Goal: Task Accomplishment & Management: Complete application form

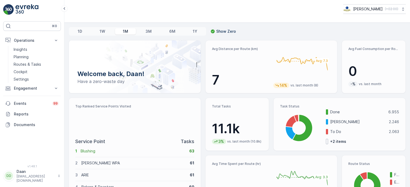
click at [25, 11] on img at bounding box center [26, 9] width 23 height 11
click at [23, 55] on p "Planning" at bounding box center [21, 56] width 15 height 5
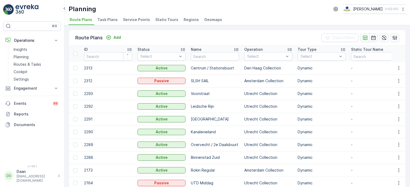
click at [106, 20] on span "Task Plans" at bounding box center [107, 19] width 20 height 5
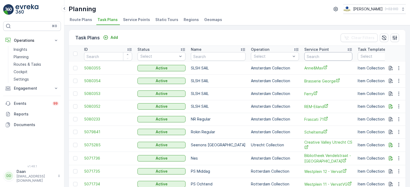
click at [314, 56] on input "text" at bounding box center [328, 56] width 48 height 9
type input "k"
type input "Keuken"
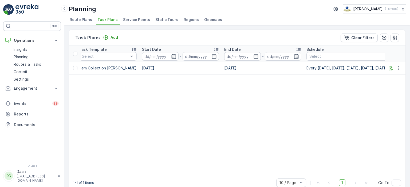
scroll to position [0, 428]
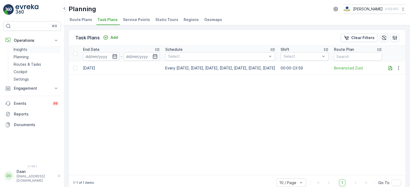
click at [26, 50] on p "Insights" at bounding box center [21, 49] width 14 height 5
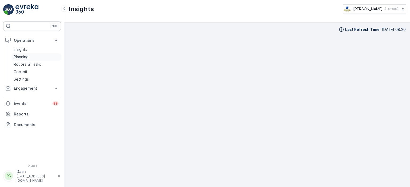
click at [26, 57] on p "Planning" at bounding box center [21, 56] width 15 height 5
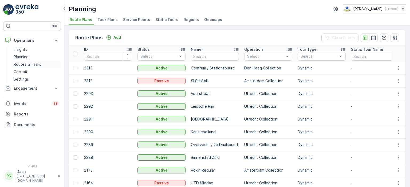
click at [24, 64] on p "Routes & Tasks" at bounding box center [27, 64] width 27 height 5
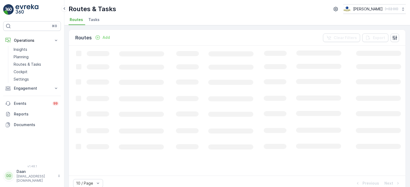
click at [94, 20] on span "Tasks" at bounding box center [93, 19] width 11 height 5
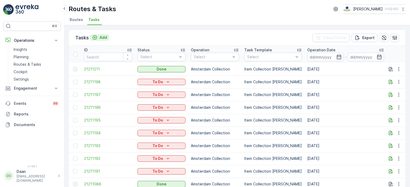
click at [99, 38] on div "Add" at bounding box center [99, 37] width 15 height 5
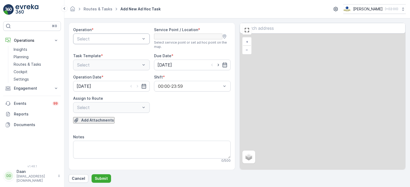
click at [104, 37] on div at bounding box center [109, 39] width 64 height 5
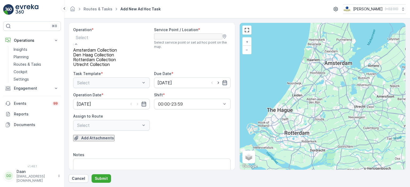
click at [99, 67] on span "Utrecht Collection" at bounding box center [91, 64] width 37 height 5
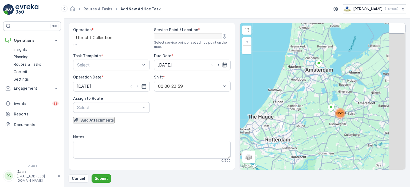
click at [310, 33] on input "text" at bounding box center [322, 28] width 166 height 11
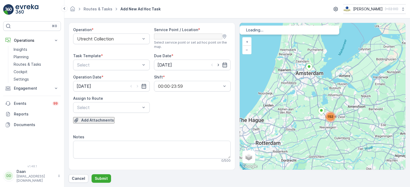
type input "Keuken"
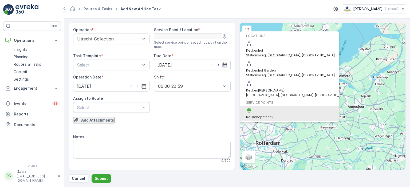
click at [258, 115] on span "Keuken" at bounding box center [252, 117] width 12 height 4
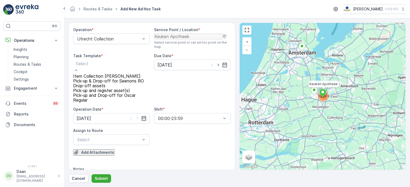
click at [106, 67] on div at bounding box center [111, 64] width 71 height 6
click at [103, 79] on span "Item Collection [PERSON_NAME]" at bounding box center [106, 76] width 67 height 5
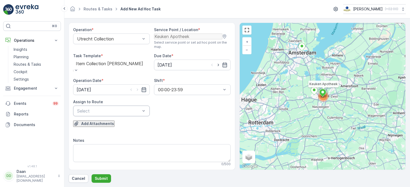
click at [120, 112] on div at bounding box center [109, 111] width 64 height 5
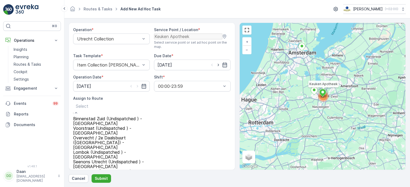
click at [112, 126] on span "Binnenstad Zuid (Undispatched ) - [GEOGRAPHIC_DATA]" at bounding box center [111, 122] width 77 height 10
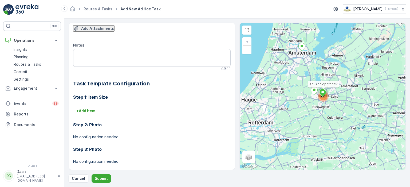
scroll to position [96, 0]
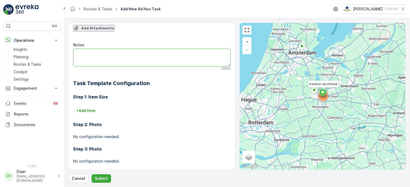
click at [111, 59] on textarea "Notes" at bounding box center [151, 58] width 157 height 18
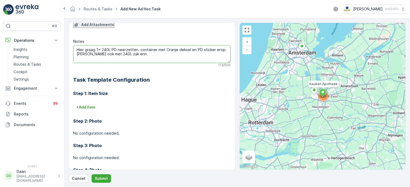
click at [139, 57] on textarea "Hier graag 1x 240L PD neerzetten. container met Oranje deksel en PD sticker ero…" at bounding box center [151, 54] width 157 height 18
click at [222, 56] on textarea "Hier graag 1x 240L PD neerzetten (container met Oranje deksel en PD sticker ero…" at bounding box center [151, 54] width 157 height 18
type textarea "Hier graag 1x 240L PD neerzetten (container met Oranje deksel en PD sticker ero…"
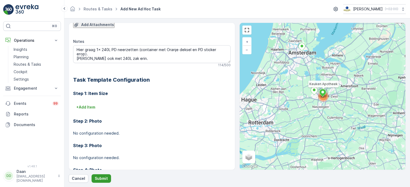
click at [101, 179] on p "Submit" at bounding box center [101, 178] width 13 height 5
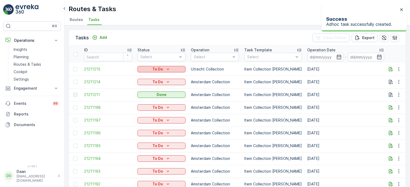
click at [173, 70] on div "To Do" at bounding box center [161, 69] width 44 height 5
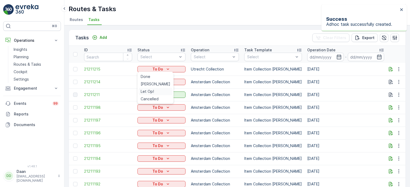
click at [148, 92] on span "Let Op!" at bounding box center [147, 91] width 13 height 5
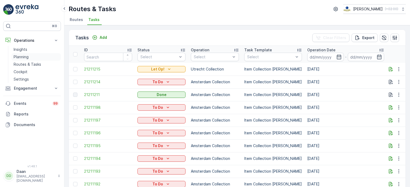
click at [23, 55] on p "Planning" at bounding box center [21, 56] width 15 height 5
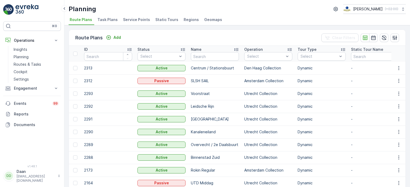
click at [98, 23] on li "Task Plans" at bounding box center [107, 20] width 23 height 9
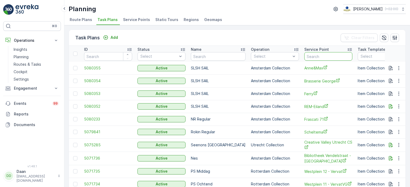
click at [314, 57] on input "text" at bounding box center [328, 56] width 48 height 9
type input "Keuken"
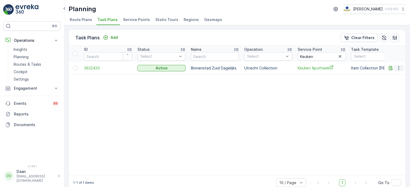
click at [397, 71] on button "button" at bounding box center [399, 68] width 10 height 6
click at [395, 82] on span "Edit Task Plan" at bounding box center [388, 83] width 25 height 5
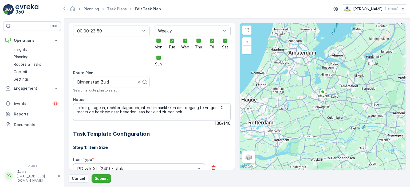
scroll to position [102, 0]
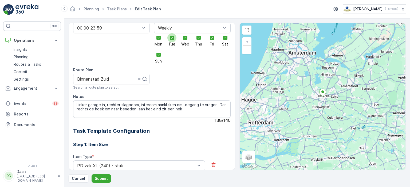
click at [167, 34] on div at bounding box center [171, 37] width 9 height 9
click at [172, 33] on input "Tue" at bounding box center [172, 33] width 0 height 0
click at [183, 36] on div at bounding box center [185, 38] width 4 height 4
click at [185, 33] on input "Wed" at bounding box center [185, 33] width 0 height 0
click at [200, 34] on div at bounding box center [198, 37] width 9 height 9
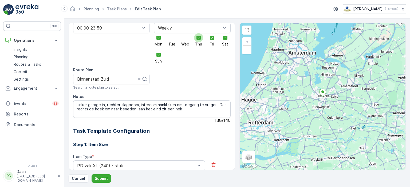
click at [198, 33] on input "Thu" at bounding box center [198, 33] width 0 height 0
click at [224, 36] on div at bounding box center [224, 37] width 9 height 9
click at [225, 33] on input "Sat" at bounding box center [225, 33] width 0 height 0
click at [159, 40] on icon at bounding box center [159, 38] width 4 height 4
click at [158, 50] on input "Sun" at bounding box center [158, 50] width 0 height 0
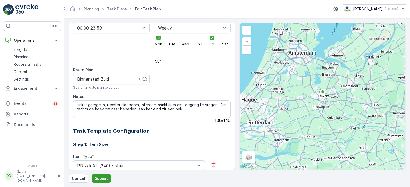
click at [101, 182] on button "Submit" at bounding box center [100, 179] width 19 height 9
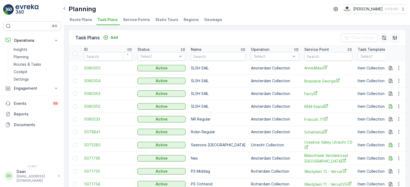
click at [163, 2] on div "Planning [PERSON_NAME] ( +02:00 ) Route Plans Task Plans Service Points Static …" at bounding box center [236, 12] width 345 height 25
click at [32, 84] on button "Engagement" at bounding box center [32, 88] width 58 height 11
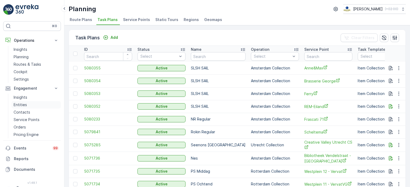
click at [26, 105] on p "Entities" at bounding box center [20, 104] width 13 height 5
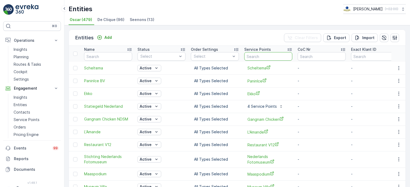
click at [253, 59] on input "text" at bounding box center [268, 56] width 48 height 9
type input "Jack"
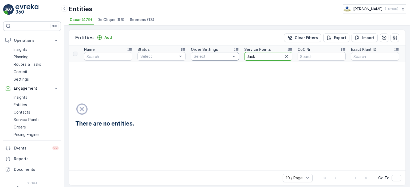
drag, startPoint x: 259, startPoint y: 57, endPoint x: 235, endPoint y: 57, distance: 23.7
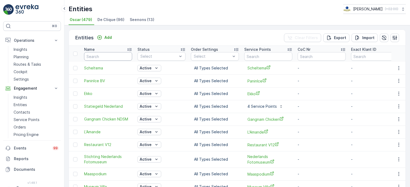
click at [117, 57] on input "text" at bounding box center [108, 56] width 48 height 9
type input "JAck"
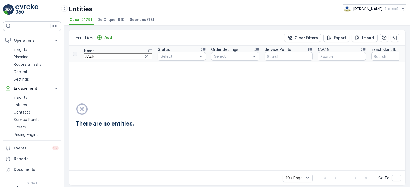
click at [117, 57] on input "JAck" at bounding box center [118, 57] width 68 height 6
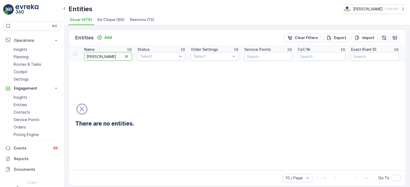
type input "J"
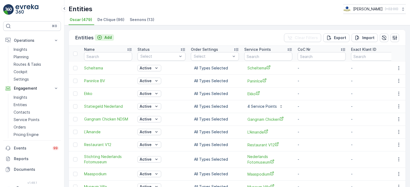
click at [105, 39] on p "Add" at bounding box center [107, 37] width 7 height 5
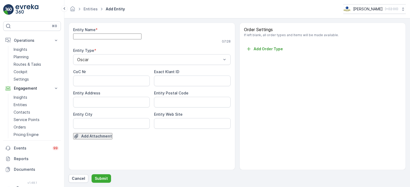
click at [105, 39] on Name "Entity Name" at bounding box center [107, 37] width 68 height 6
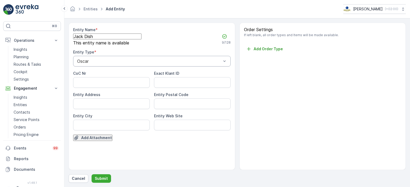
type Name "Jack Dish"
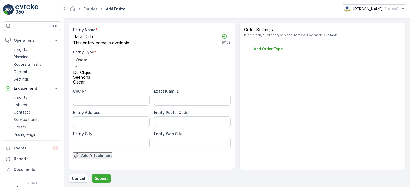
click at [89, 63] on div at bounding box center [82, 60] width 13 height 6
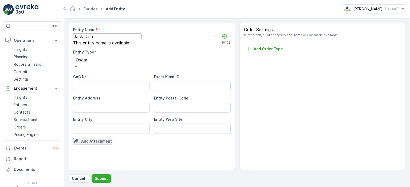
click at [87, 63] on div at bounding box center [81, 60] width 11 height 6
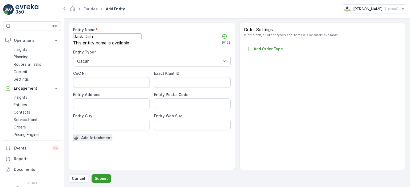
click at [102, 177] on p "Submit" at bounding box center [101, 178] width 13 height 5
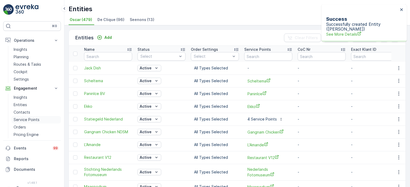
click at [25, 120] on p "Service Points" at bounding box center [27, 119] width 26 height 5
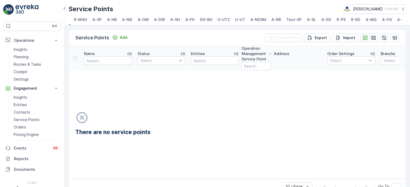
scroll to position [0, 22]
click at [365, 20] on span "A-MQ" at bounding box center [364, 19] width 11 height 5
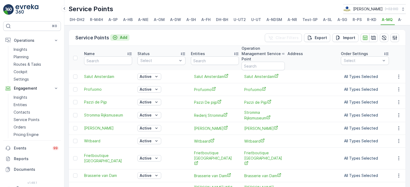
click at [121, 40] on p "Add" at bounding box center [123, 37] width 7 height 5
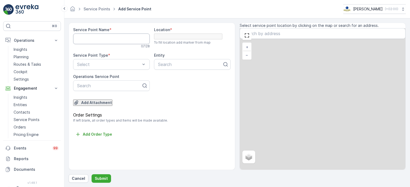
click at [121, 41] on Name "Service Point Name" at bounding box center [111, 39] width 77 height 11
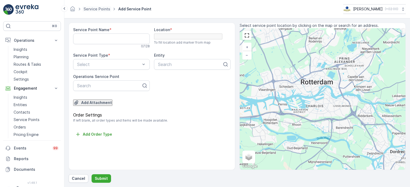
click at [92, 6] on ul "Service Points" at bounding box center [99, 9] width 35 height 8
click at [102, 10] on link "Service Points" at bounding box center [96, 9] width 27 height 5
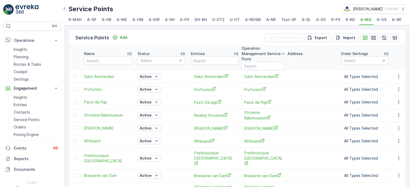
scroll to position [0, 22]
click at [380, 21] on span "A-OS" at bounding box center [380, 19] width 10 height 5
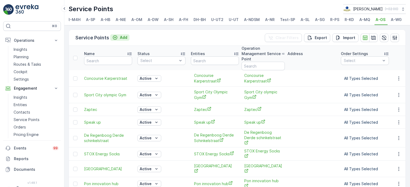
click at [120, 40] on p "Add" at bounding box center [123, 37] width 7 height 5
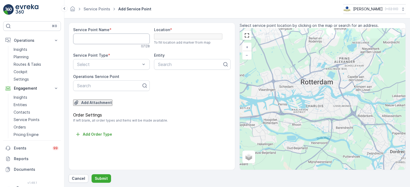
click at [117, 41] on Name "Service Point Name" at bounding box center [111, 39] width 77 height 11
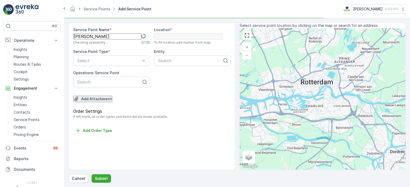
type Name "J"
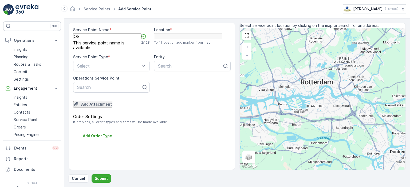
type Name "O"
type Name "Jack Dish"
click at [292, 33] on input "text" at bounding box center [265, 30] width 52 height 5
paste input "[STREET_ADDRESS]"
type input "[STREET_ADDRESS]"
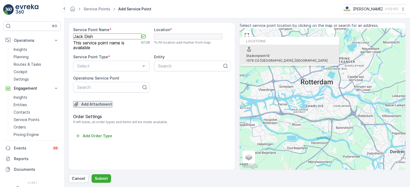
click at [266, 58] on span "Stadionplein" at bounding box center [256, 56] width 20 height 4
type input "52.3444526,4.8584137"
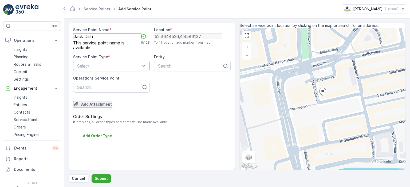
click at [133, 66] on div at bounding box center [109, 66] width 64 height 5
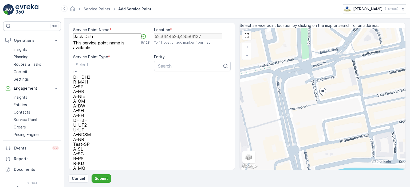
scroll to position [74, 0]
click at [84, 128] on span "U-UT" at bounding box center [78, 130] width 11 height 5
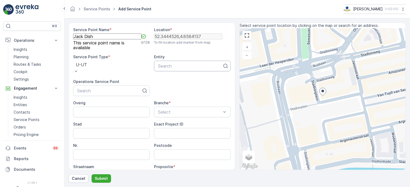
click at [205, 66] on div at bounding box center [189, 66] width 65 height 5
type input "Jack Dish"
click at [189, 77] on div "Jack Dish" at bounding box center [189, 74] width 71 height 5
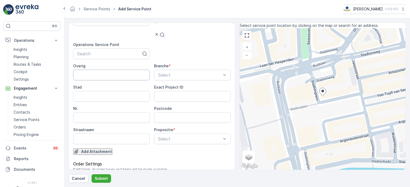
scroll to position [46, 0]
click at [198, 73] on div at bounding box center [189, 75] width 64 height 5
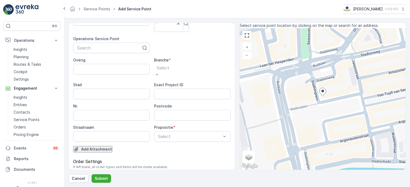
click at [125, 89] on input "Stad" at bounding box center [111, 94] width 77 height 11
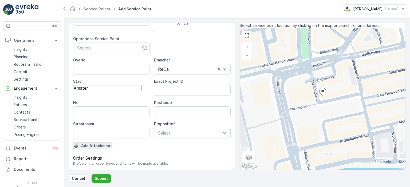
type input "[GEOGRAPHIC_DATA]"
click at [110, 107] on input "Nr." at bounding box center [111, 112] width 77 height 11
type input "19"
click at [164, 107] on input "Postcode" at bounding box center [188, 110] width 68 height 6
type input "1076 CG"
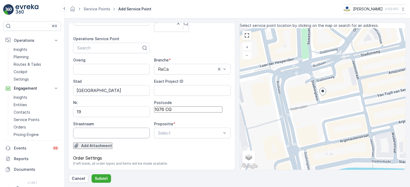
click at [111, 128] on input "Straatnaam" at bounding box center [111, 133] width 77 height 11
type input "Stadionplein"
click at [188, 143] on div "Add Attachment" at bounding box center [151, 149] width 157 height 13
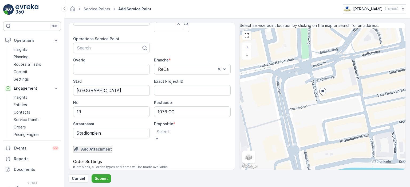
click at [169, 129] on div at bounding box center [163, 132] width 13 height 6
click at [185, 187] on div "Volledig" at bounding box center [205, 189] width 410 height 5
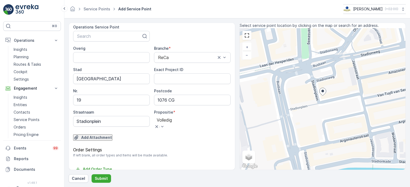
scroll to position [0, 0]
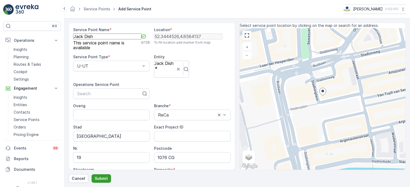
click at [101, 182] on button "Submit" at bounding box center [100, 179] width 19 height 9
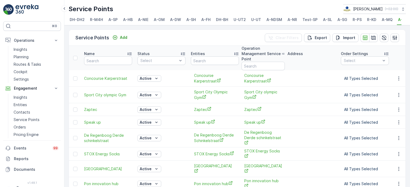
click at [398, 20] on span "A-OS" at bounding box center [403, 19] width 10 height 5
click at [387, 18] on span "A-MQ" at bounding box center [386, 19] width 11 height 5
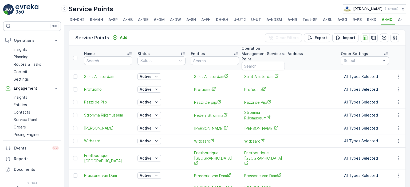
click at [398, 19] on span "A-OS" at bounding box center [403, 19] width 10 height 5
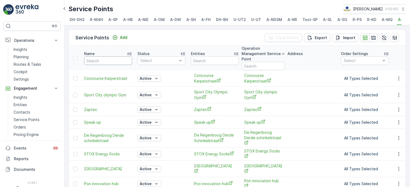
click at [111, 60] on input "text" at bounding box center [108, 61] width 48 height 9
type input "Jack"
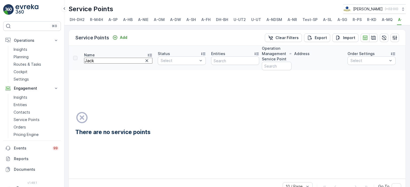
click at [111, 60] on input "Jack" at bounding box center [118, 61] width 68 height 6
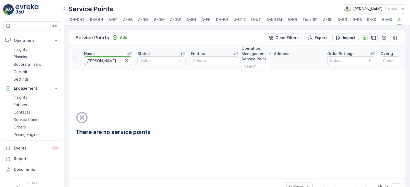
type input "J"
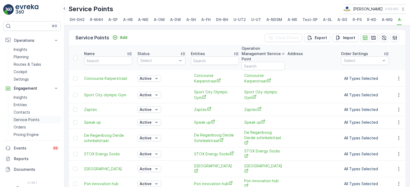
click at [22, 120] on p "Service Points" at bounding box center [27, 119] width 26 height 5
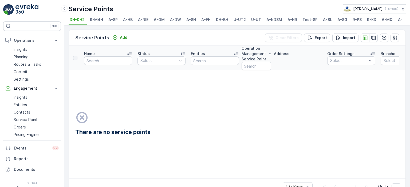
click at [97, 22] on span "R-M4H" at bounding box center [96, 19] width 13 height 5
click at [116, 20] on span "A-SP" at bounding box center [112, 19] width 9 height 5
click at [127, 20] on span "A-HB" at bounding box center [128, 19] width 10 height 5
click at [145, 20] on span "A-NIE" at bounding box center [143, 19] width 10 height 5
click at [165, 18] on li "A-OM" at bounding box center [160, 20] width 14 height 9
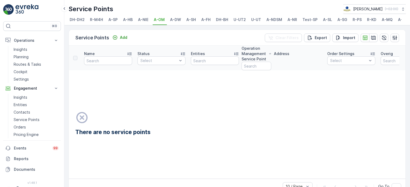
click at [174, 19] on span "A-DW" at bounding box center [175, 19] width 11 height 5
click at [192, 20] on span "A-SH" at bounding box center [191, 19] width 10 height 5
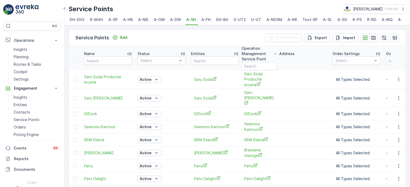
click at [176, 20] on span "A-DW" at bounding box center [175, 19] width 11 height 5
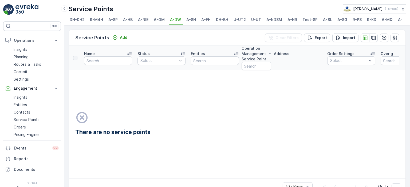
click at [162, 21] on span "A-OM" at bounding box center [159, 19] width 11 height 5
click at [204, 20] on span "A-FH" at bounding box center [205, 19] width 9 height 5
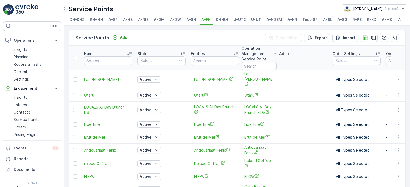
click at [221, 18] on span "DH-BH" at bounding box center [222, 19] width 12 height 5
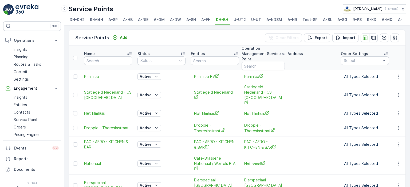
click at [240, 19] on span "U-UT2" at bounding box center [239, 19] width 12 height 5
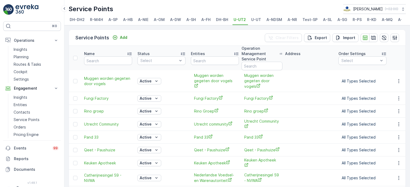
click at [258, 19] on span "U-UT" at bounding box center [256, 19] width 10 height 5
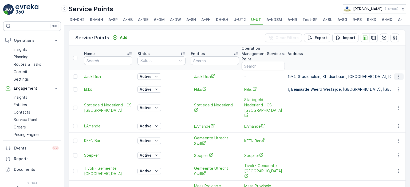
click at [397, 74] on icon "button" at bounding box center [398, 76] width 5 height 5
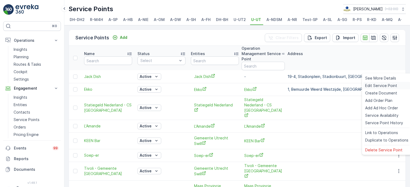
click at [390, 86] on span "Edit Service Point" at bounding box center [381, 85] width 32 height 5
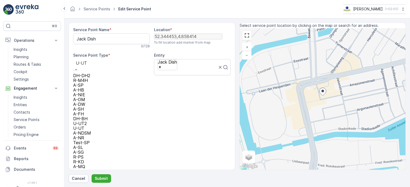
click at [91, 61] on div "U-UT" at bounding box center [82, 66] width 18 height 14
click at [90, 169] on div "A-OS" at bounding box center [82, 171] width 18 height 5
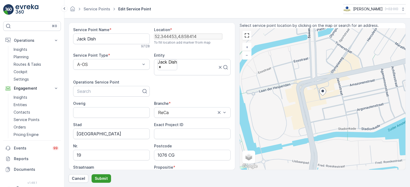
click at [101, 177] on p "Submit" at bounding box center [101, 178] width 13 height 5
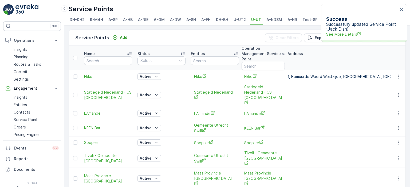
scroll to position [0, 22]
click at [402, 10] on icon "close" at bounding box center [401, 9] width 3 height 3
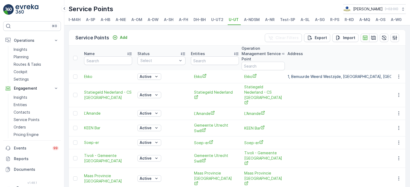
click at [363, 20] on span "A-MQ" at bounding box center [364, 19] width 11 height 5
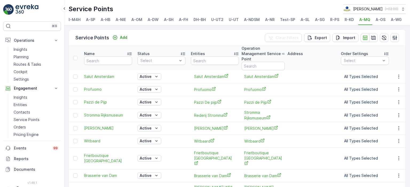
click at [381, 24] on li "A-OS" at bounding box center [380, 20] width 13 height 9
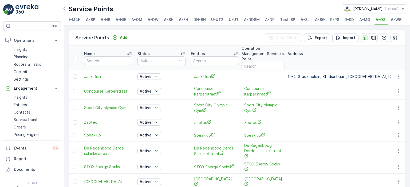
click at [398, 74] on td at bounding box center [398, 76] width 14 height 13
click at [398, 74] on icon "button" at bounding box center [398, 76] width 5 height 5
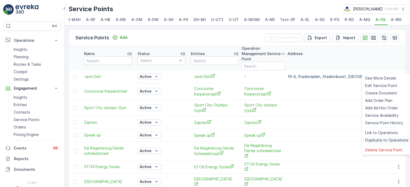
click at [387, 142] on span "Duplicate to Operations" at bounding box center [386, 140] width 43 height 5
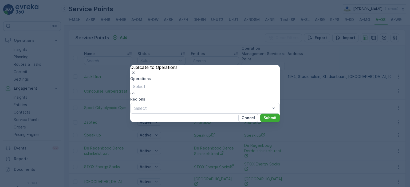
click at [148, 89] on div "Select" at bounding box center [139, 90] width 18 height 14
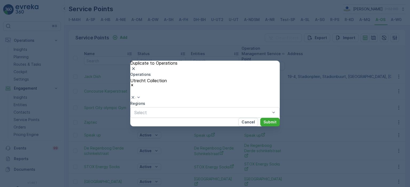
click at [167, 89] on div "Utrecht Collection" at bounding box center [148, 86] width 37 height 17
click at [134, 86] on icon "Remove Utrecht Collection" at bounding box center [132, 85] width 4 height 4
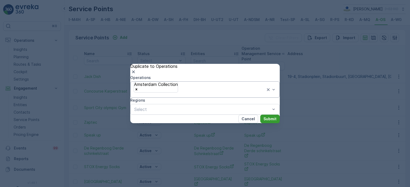
click at [267, 122] on p "Submit" at bounding box center [269, 119] width 13 height 5
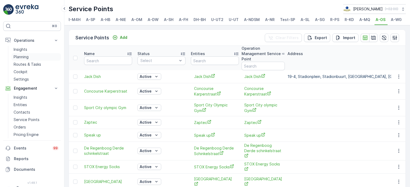
click at [27, 56] on p "Planning" at bounding box center [21, 56] width 15 height 5
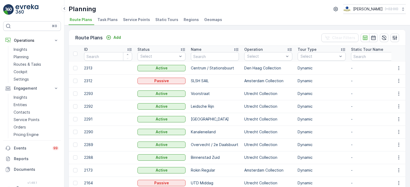
click at [109, 22] on li "Task Plans" at bounding box center [107, 20] width 23 height 9
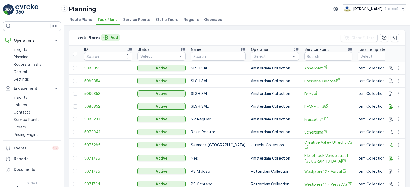
click at [112, 34] on button "Add" at bounding box center [110, 37] width 19 height 6
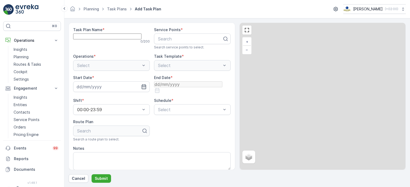
click at [125, 39] on Name "Task Plan Name" at bounding box center [107, 37] width 68 height 6
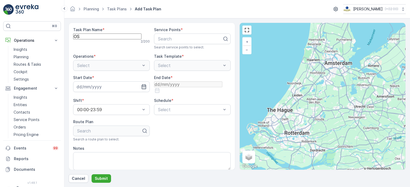
type Name "OS ochtend"
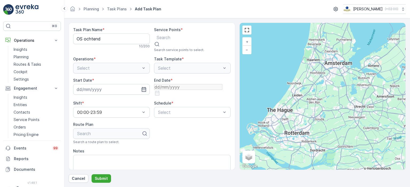
click at [167, 37] on div at bounding box center [164, 38] width 14 height 6
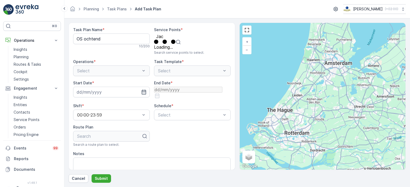
type input "Jack"
click at [173, 50] on span "Jack Dish" at bounding box center [163, 47] width 19 height 5
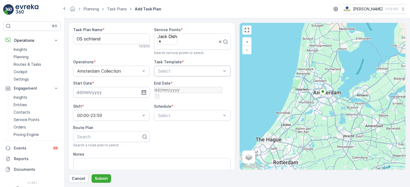
click at [161, 69] on div at bounding box center [189, 71] width 64 height 5
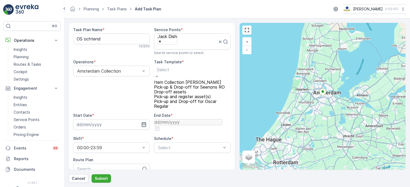
click at [174, 80] on span "Item Collection [PERSON_NAME]" at bounding box center [187, 82] width 67 height 5
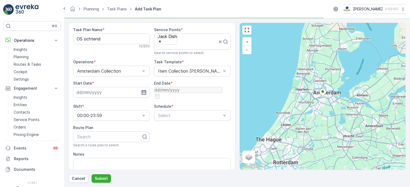
click at [141, 90] on icon "button" at bounding box center [143, 92] width 5 height 5
click at [181, 132] on div "Task Plan Name * OS ochtend 10 / 200 Service Points * Jack Dish Search service …" at bounding box center [151, 164] width 157 height 275
click at [147, 87] on input at bounding box center [111, 92] width 77 height 11
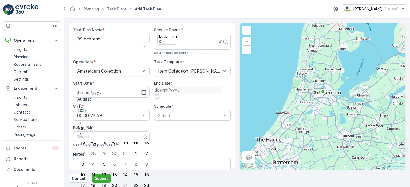
type input "[DATE]"
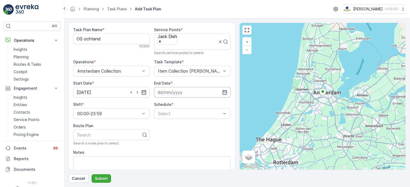
click at [226, 87] on input at bounding box center [192, 92] width 77 height 11
click at [168, 100] on p "August" at bounding box center [194, 99] width 75 height 5
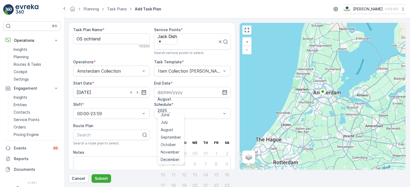
click at [170, 157] on span "December" at bounding box center [170, 159] width 19 height 5
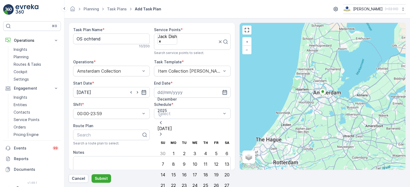
click at [193, 108] on p "2025" at bounding box center [194, 110] width 75 height 5
click at [170, 169] on span "2030" at bounding box center [165, 171] width 9 height 5
type input "[DATE]"
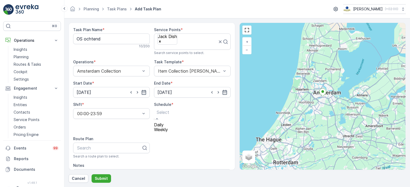
click at [172, 123] on div "Daily" at bounding box center [163, 125] width 18 height 5
click at [166, 110] on div at bounding box center [162, 113] width 10 height 6
click at [169, 130] on div "Weekly" at bounding box center [161, 129] width 15 height 5
click at [160, 128] on span "Mon" at bounding box center [158, 130] width 8 height 4
click at [158, 119] on input "Mon" at bounding box center [158, 119] width 0 height 0
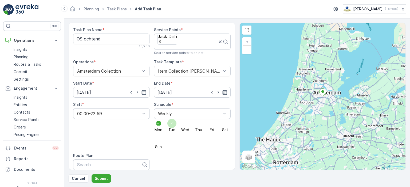
click at [169, 128] on span "Tue" at bounding box center [171, 130] width 7 height 4
click at [172, 119] on input "Tue" at bounding box center [172, 119] width 0 height 0
click at [186, 128] on span "Wed" at bounding box center [185, 130] width 8 height 4
click at [185, 119] on input "Wed" at bounding box center [185, 119] width 0 height 0
click at [198, 128] on span "Thu" at bounding box center [198, 130] width 7 height 4
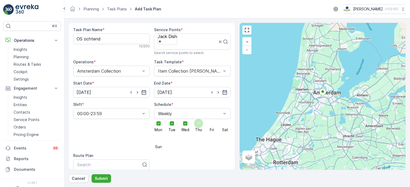
click at [198, 119] on input "Thu" at bounding box center [198, 119] width 0 height 0
click at [210, 128] on span "Fri" at bounding box center [212, 130] width 4 height 4
click at [212, 119] on input "Fri" at bounding box center [212, 119] width 0 height 0
click at [225, 121] on div at bounding box center [224, 123] width 9 height 9
click at [225, 119] on input "Sat" at bounding box center [225, 119] width 0 height 0
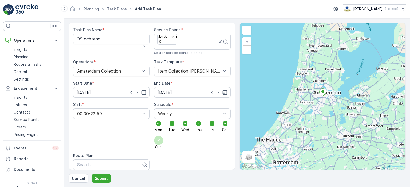
click at [155, 145] on span "Sun" at bounding box center [158, 147] width 7 height 4
click at [158, 136] on input "Sun" at bounding box center [158, 136] width 0 height 0
click at [199, 157] on div "Task Plan Name * OS ochtend 10 / 200 Service Points * Jack Dish Search service …" at bounding box center [151, 178] width 157 height 303
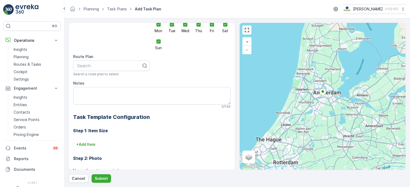
scroll to position [100, 0]
click at [122, 63] on div at bounding box center [109, 65] width 65 height 5
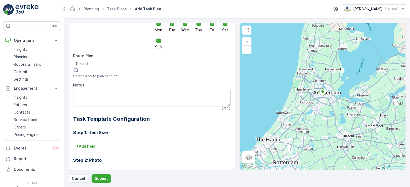
type input "Os"
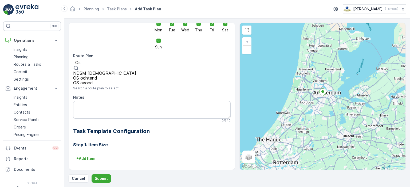
click at [106, 80] on div "OS ochtend" at bounding box center [108, 78] width 71 height 5
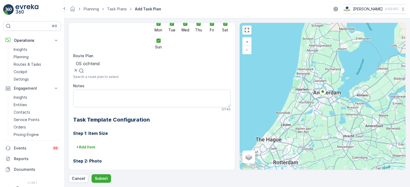
scroll to position [158, 0]
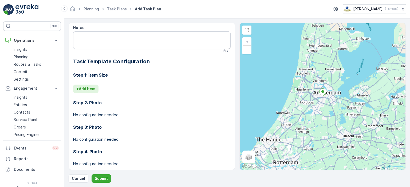
click at [90, 85] on button "+ Add Item" at bounding box center [85, 89] width 25 height 9
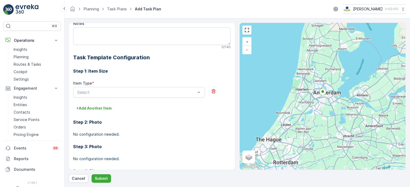
scroll to position [182, 0]
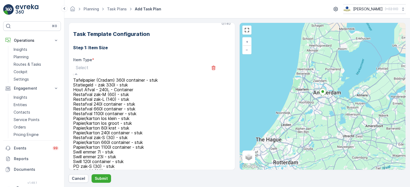
click at [179, 66] on div at bounding box center [127, 68] width 103 height 6
click at [124, 102] on span "Restafval zak-L (140) - stuk" at bounding box center [101, 99] width 56 height 5
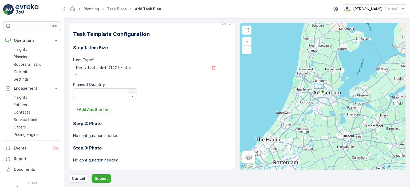
click at [132, 90] on icon "button" at bounding box center [132, 91] width 3 height 3
type Quantity "1"
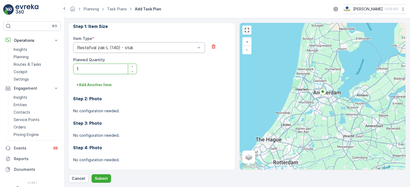
scroll to position [203, 0]
click at [99, 83] on p "+ Add Another Item" at bounding box center [93, 85] width 35 height 5
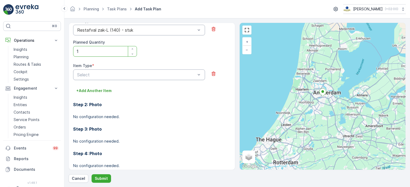
scroll to position [222, 0]
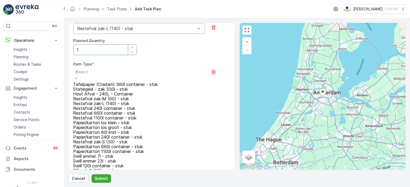
type input "re"
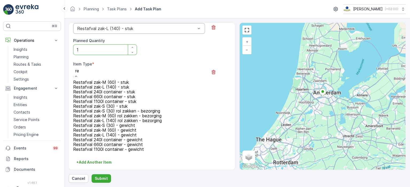
click at [129, 82] on span "Restafval zak-M (60) - stuk" at bounding box center [101, 82] width 56 height 5
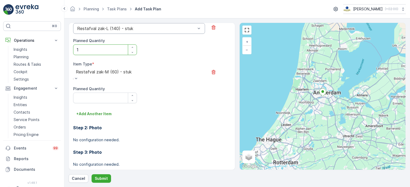
scroll to position [241, 0]
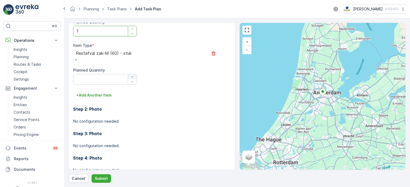
click at [132, 75] on icon "button" at bounding box center [132, 76] width 3 height 3
type Quantity "1"
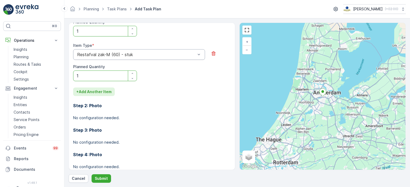
click at [106, 89] on p "+ Add Another Item" at bounding box center [93, 91] width 35 height 5
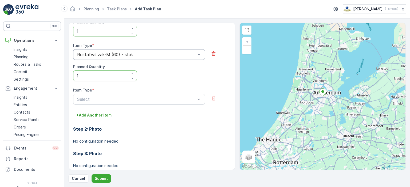
scroll to position [271, 0]
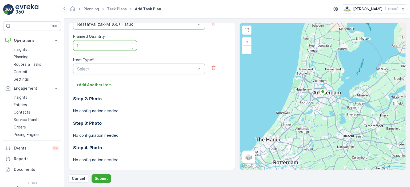
click at [177, 67] on div at bounding box center [136, 69] width 119 height 5
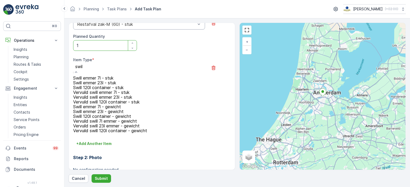
type input "swill"
click at [126, 83] on div "Swill emmer 23l - stuk" at bounding box center [110, 83] width 74 height 5
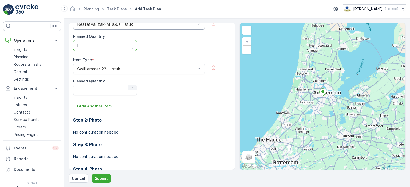
click at [133, 86] on icon "button" at bounding box center [132, 87] width 3 height 3
type Quantity "3"
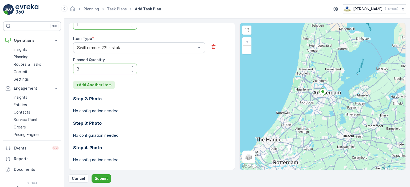
click at [95, 82] on p "+ Add Another Item" at bounding box center [93, 84] width 35 height 5
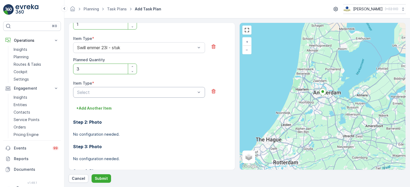
scroll to position [316, 0]
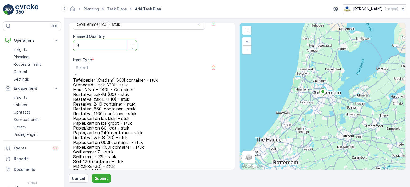
click at [175, 65] on div at bounding box center [127, 68] width 103 height 6
type input "PD"
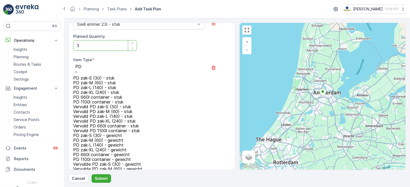
click at [119, 85] on div "PD zak-M (60) - stuk" at bounding box center [110, 83] width 74 height 5
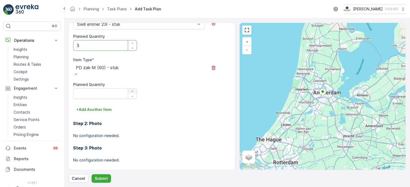
click at [132, 90] on icon "button" at bounding box center [132, 91] width 3 height 3
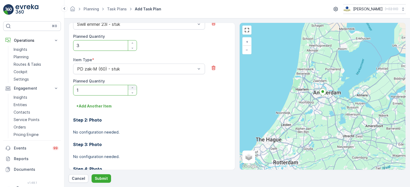
click at [132, 86] on icon "button" at bounding box center [132, 87] width 3 height 3
type Quantity "2"
click at [104, 102] on button "+ Add Another Item" at bounding box center [94, 106] width 42 height 9
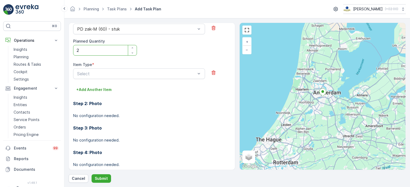
scroll to position [357, 0]
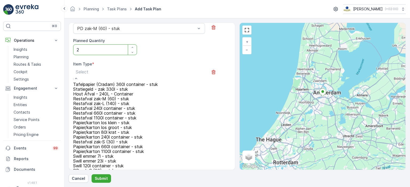
click at [174, 72] on div "Select" at bounding box center [127, 75] width 109 height 14
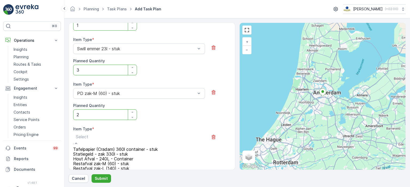
scroll to position [361, 0]
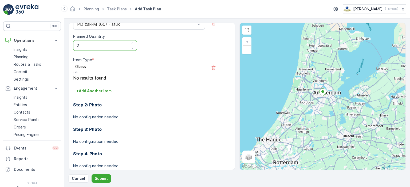
type input "Glas"
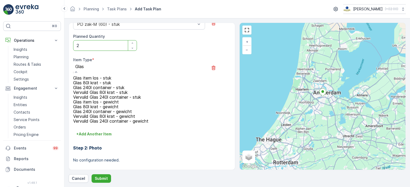
click at [100, 84] on span "Glas 80l krat - stuk" at bounding box center [92, 83] width 38 height 5
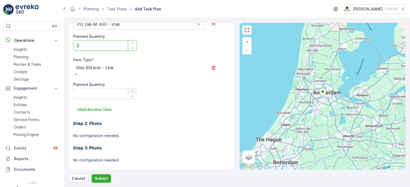
click at [131, 90] on icon "button" at bounding box center [132, 91] width 3 height 3
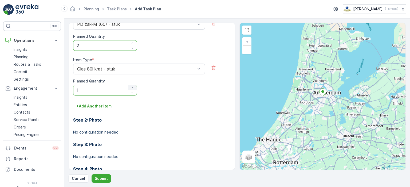
click at [131, 86] on icon "button" at bounding box center [132, 87] width 3 height 3
click at [132, 86] on icon "button" at bounding box center [132, 87] width 3 height 3
type Quantity "5"
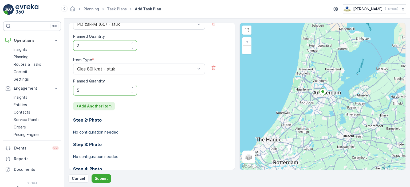
click at [105, 104] on p "+ Add Another Item" at bounding box center [93, 106] width 35 height 5
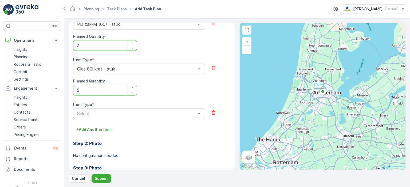
scroll to position [406, 0]
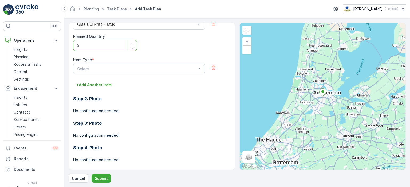
click at [168, 67] on div at bounding box center [136, 69] width 119 height 5
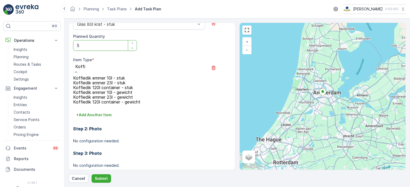
type input "Koffie"
click at [125, 85] on span "Koffiedik emmer 23l - stuk" at bounding box center [99, 83] width 52 height 5
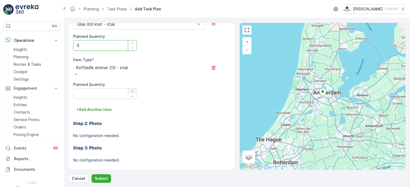
click at [134, 90] on div "button" at bounding box center [132, 91] width 9 height 3
type Quantity "1"
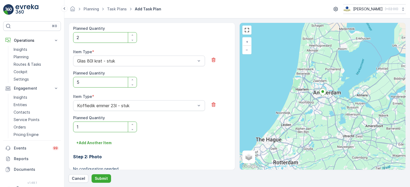
scroll to position [398, 0]
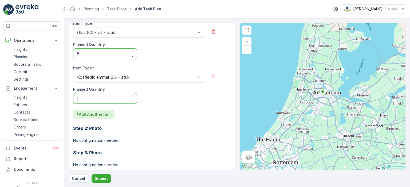
click at [95, 112] on p "+ Add Another Item" at bounding box center [93, 114] width 35 height 5
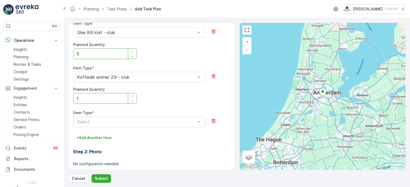
click at [96, 122] on div "Item Type * Select" at bounding box center [151, 121] width 157 height 23
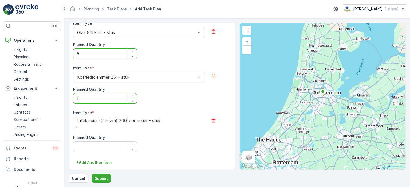
click at [100, 119] on div "Tafelpapier (Cradam) 360l container - stuk" at bounding box center [118, 124] width 90 height 14
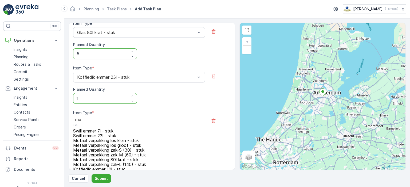
type input "met"
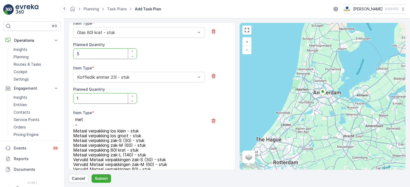
scroll to position [0, 0]
click at [132, 138] on span "Metaal verpakking los groot - stuk" at bounding box center [107, 136] width 68 height 5
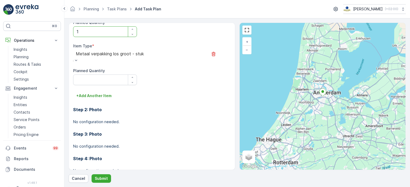
scroll to position [465, 0]
click at [131, 76] on icon "button" at bounding box center [132, 77] width 3 height 3
type Quantity "1"
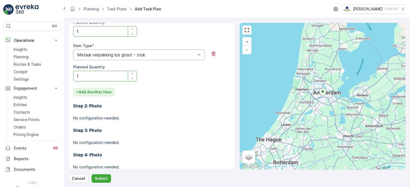
click at [101, 90] on p "+ Add Another Item" at bounding box center [93, 92] width 35 height 5
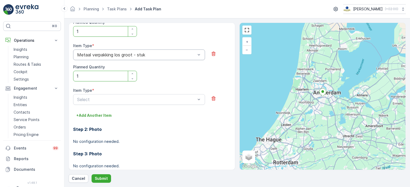
scroll to position [495, 0]
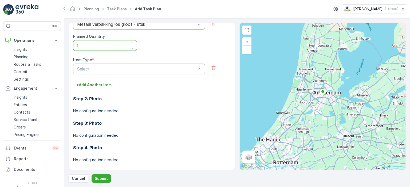
click at [142, 64] on div "Select" at bounding box center [139, 69] width 132 height 11
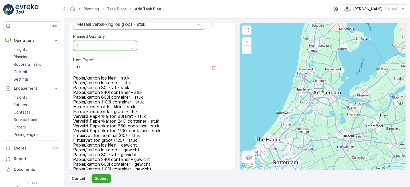
type input "t"
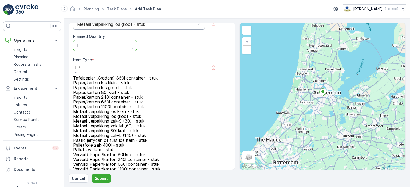
type input "p"
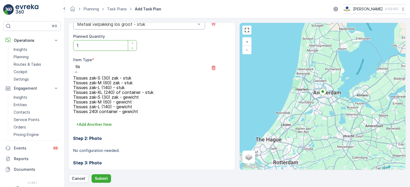
type input "tiss"
click at [116, 85] on span "Tissues zak-M (60) zak - stuk" at bounding box center [102, 83] width 59 height 5
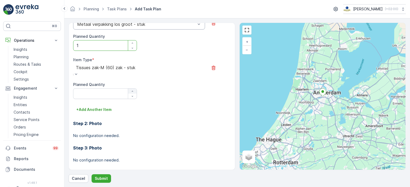
click at [131, 90] on icon "button" at bounding box center [132, 91] width 3 height 3
type Quantity "1"
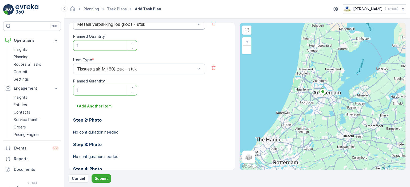
scroll to position [509, 0]
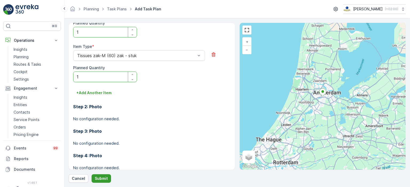
click at [99, 178] on p "Submit" at bounding box center [101, 178] width 13 height 5
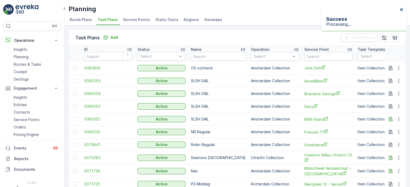
click at [401, 10] on icon "close" at bounding box center [401, 9] width 3 height 3
click at [136, 35] on div "Task Plans Add Clear Filters" at bounding box center [237, 38] width 336 height 16
